Goal: Transaction & Acquisition: Purchase product/service

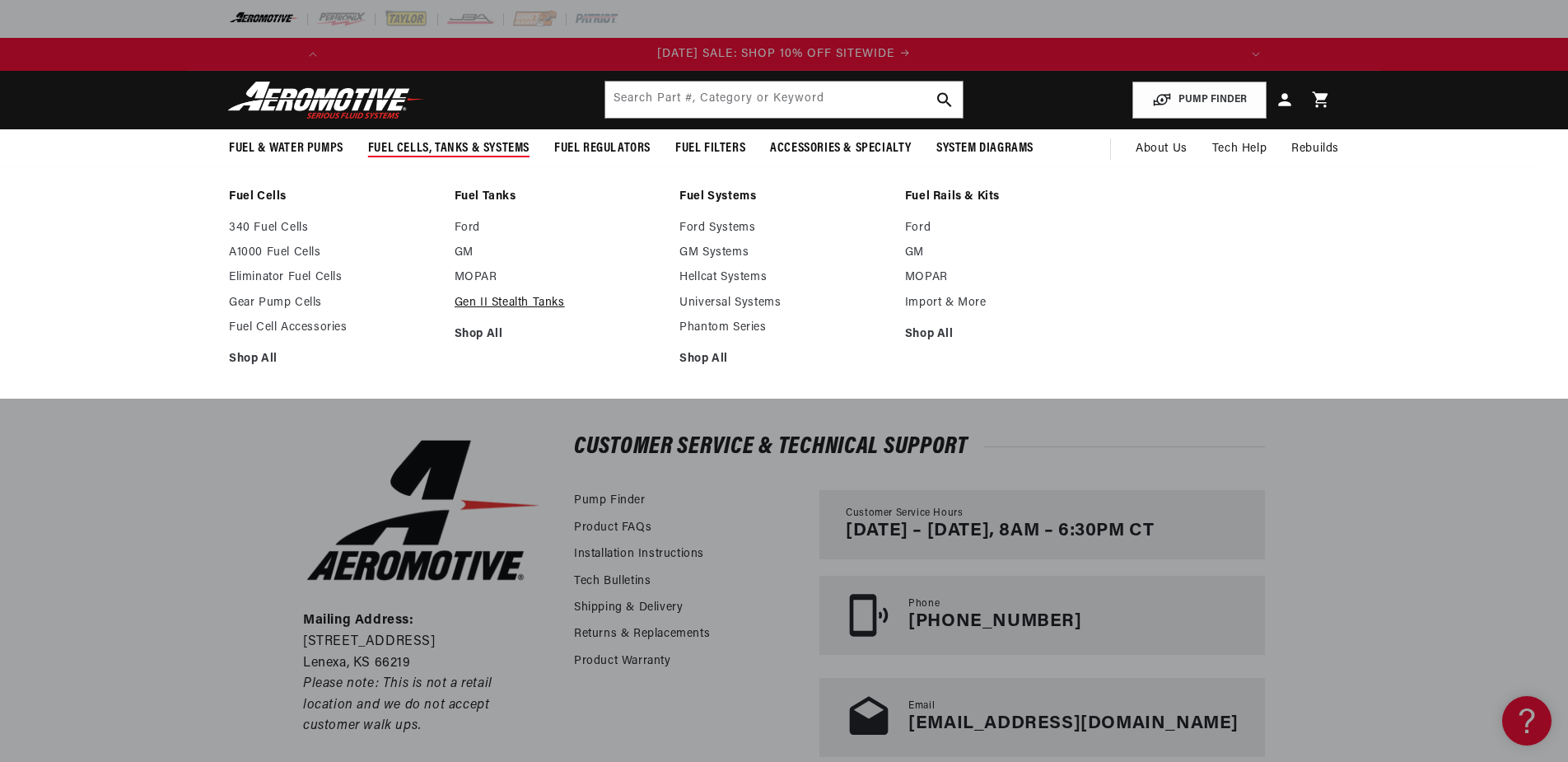
click at [488, 296] on link "Gen II Stealth Tanks" at bounding box center [559, 303] width 209 height 15
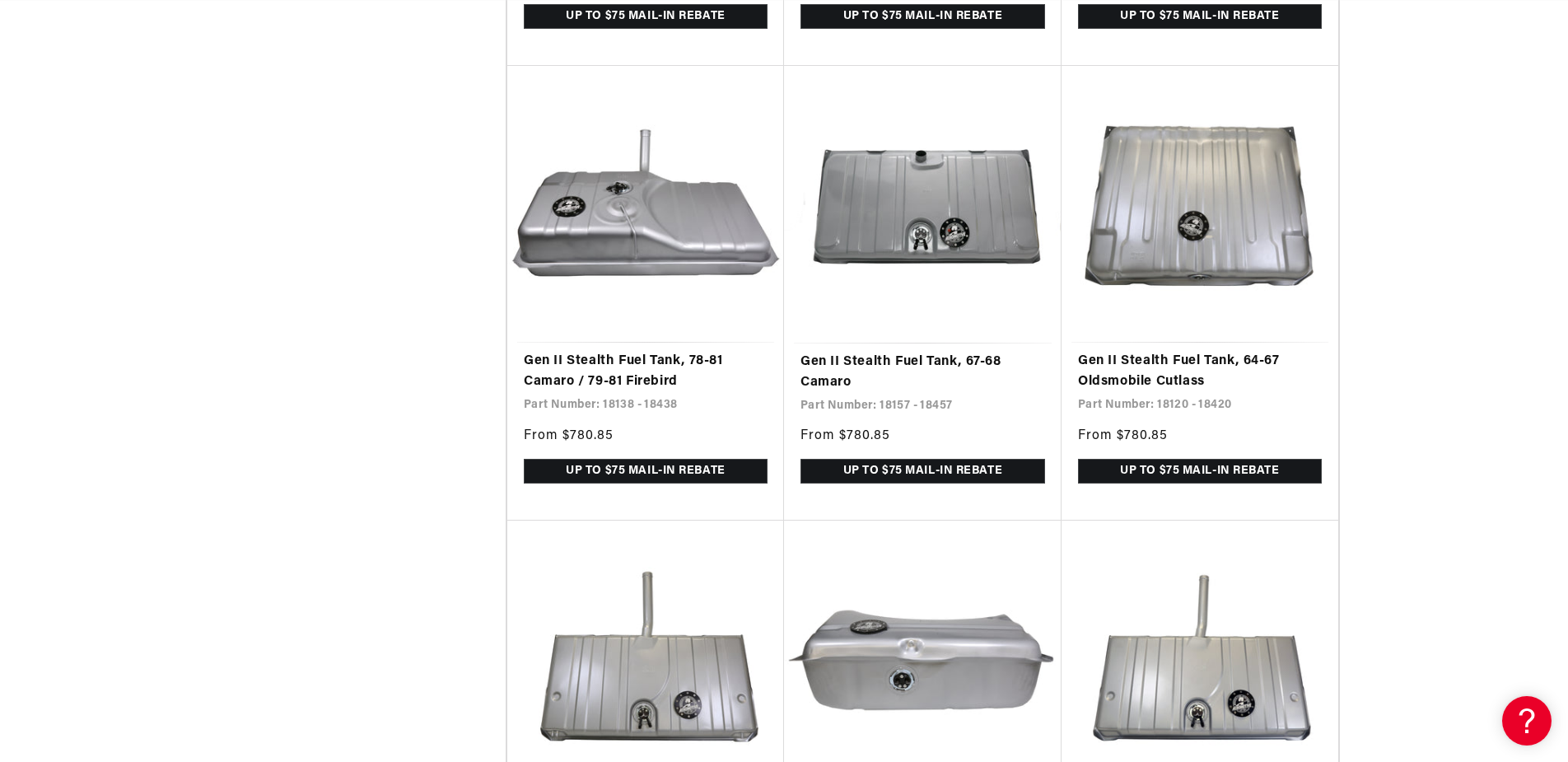
scroll to position [5682, 0]
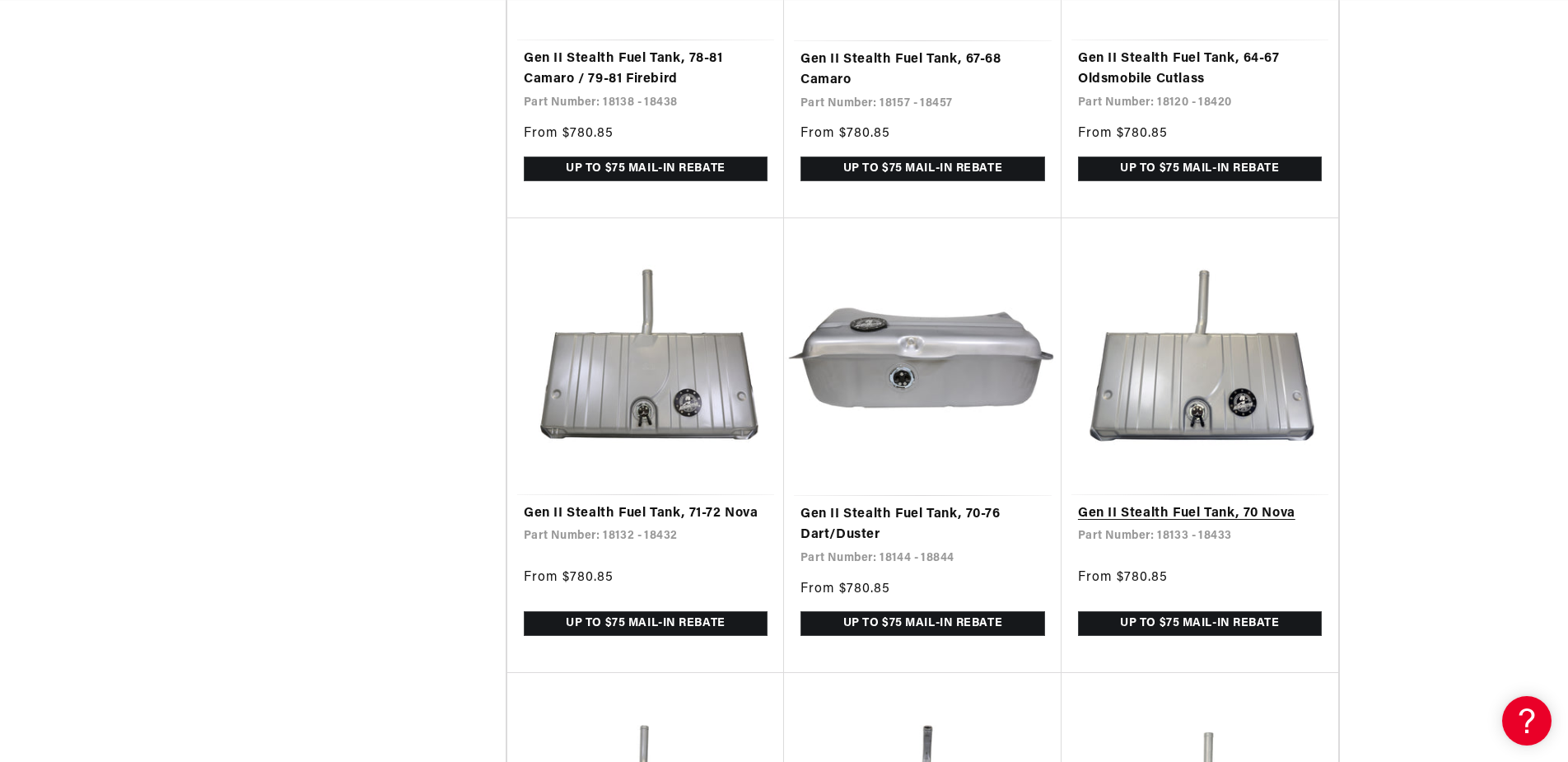
click at [1256, 504] on link "Gen II Stealth Fuel Tank, 70 Nova" at bounding box center [1199, 514] width 244 height 21
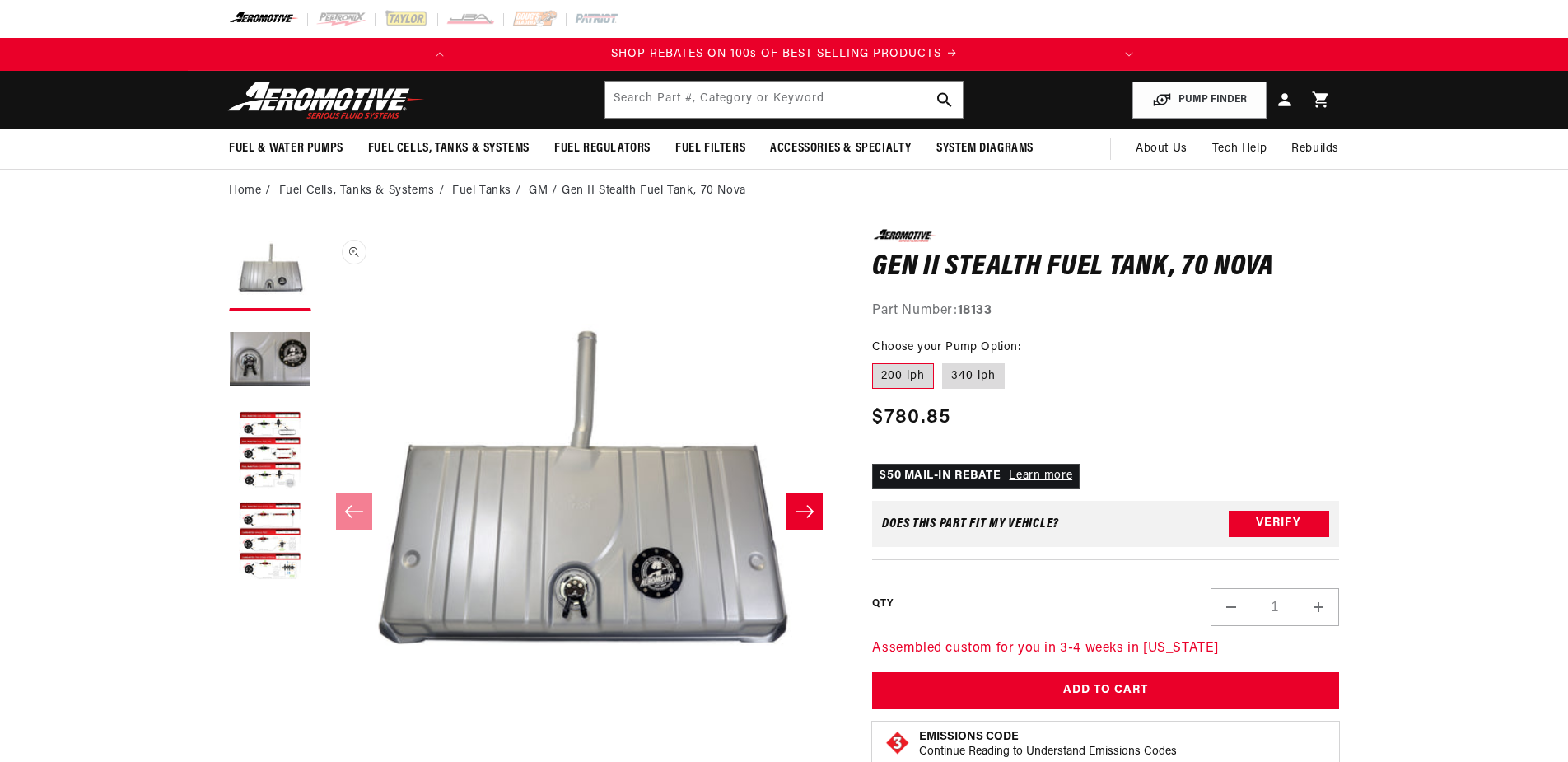
click at [319, 749] on button "Open media 1 in modal" at bounding box center [319, 749] width 0 height 0
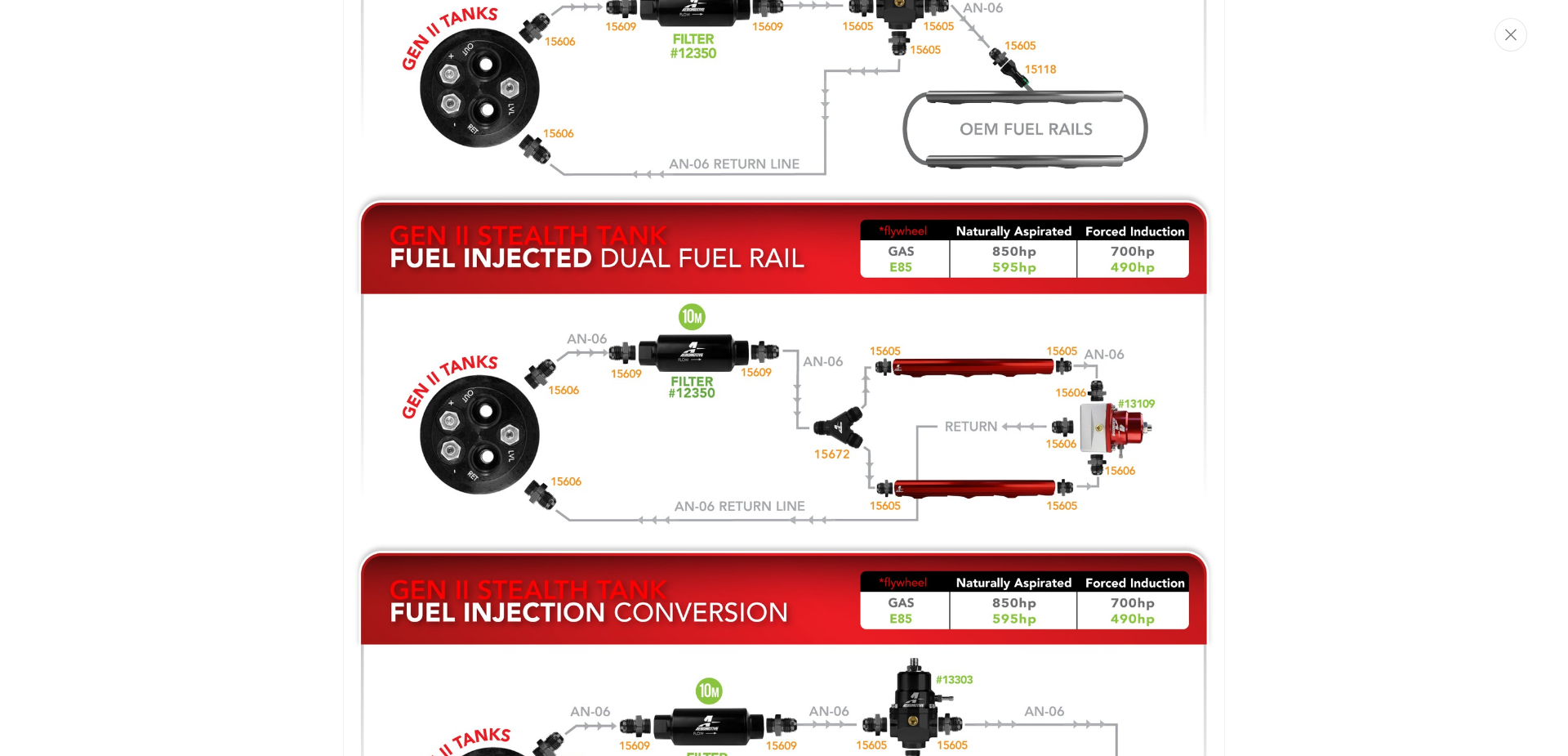
scroll to position [0, 646]
